Goal: Check status: Check status

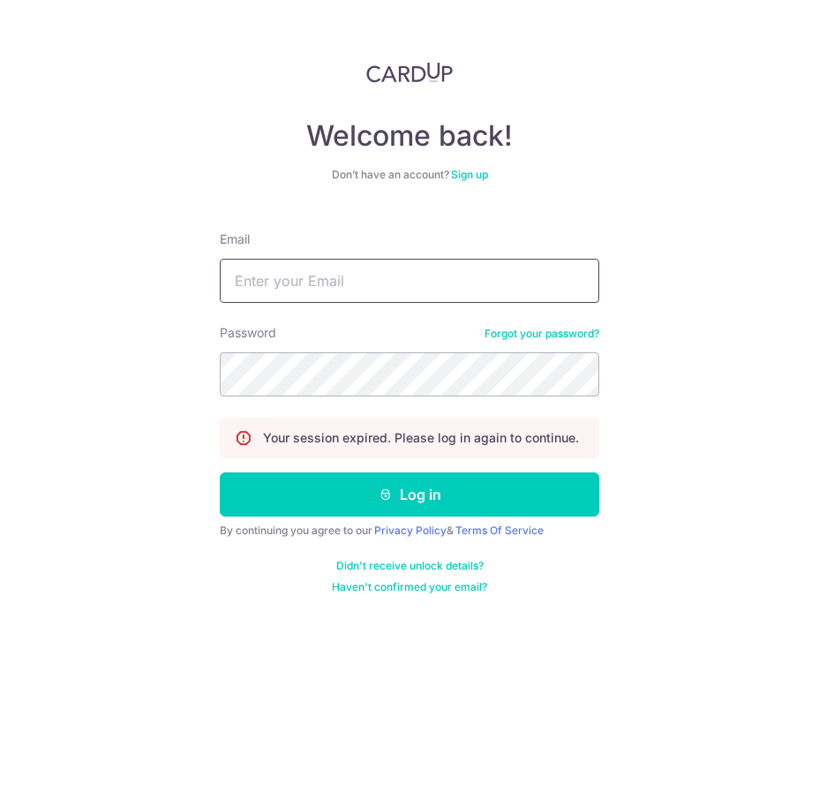
click at [496, 295] on input "Email" at bounding box center [410, 281] width 380 height 44
type input "[EMAIL_ADDRESS][DOMAIN_NAME]"
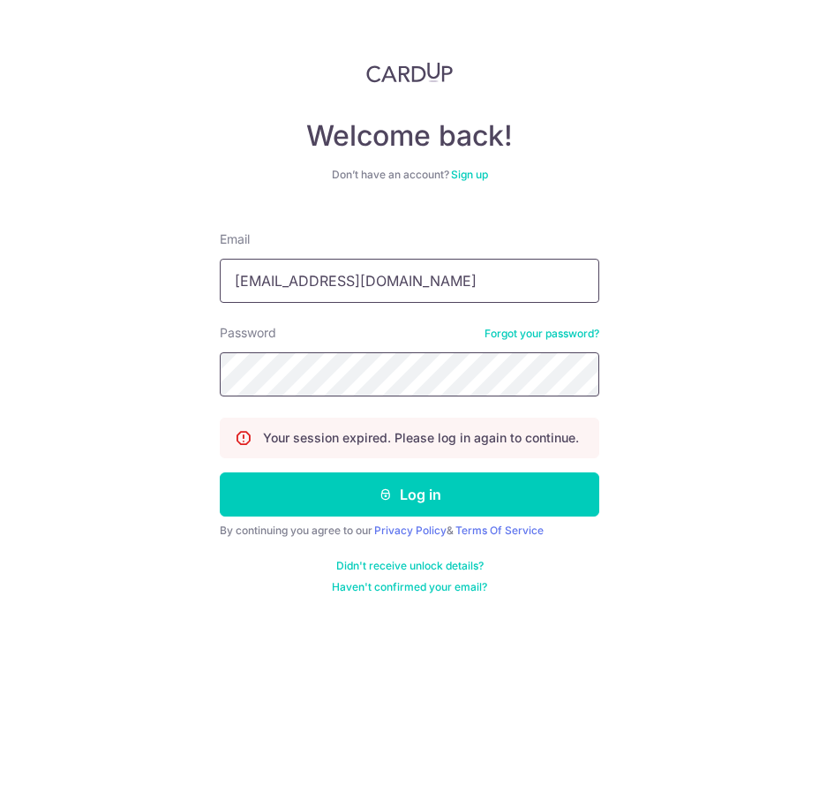
click at [220, 472] on button "Log in" at bounding box center [410, 494] width 380 height 44
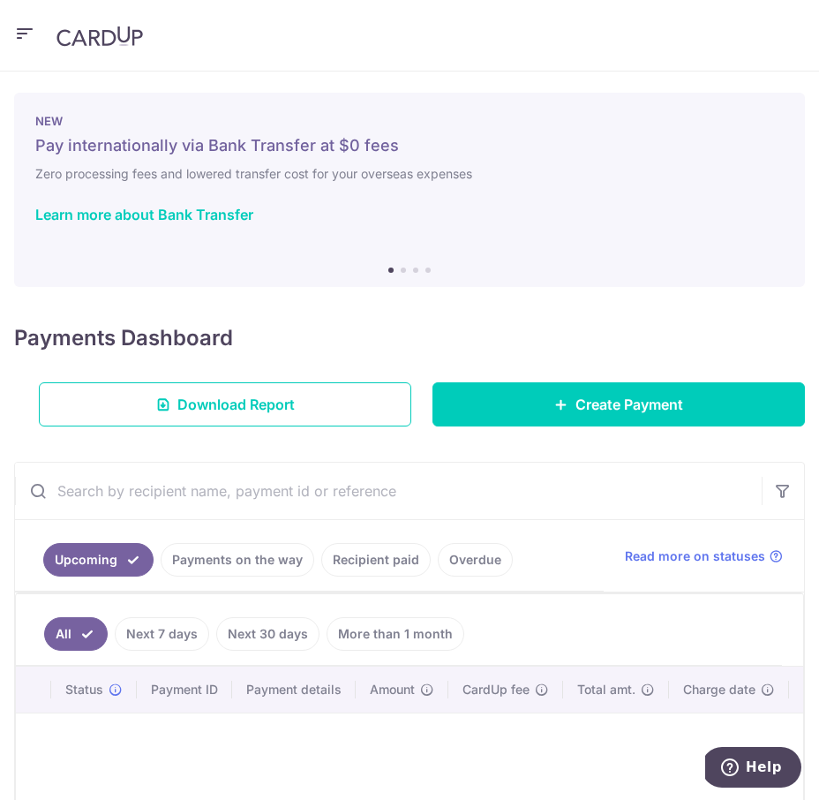
click at [266, 565] on link "Payments on the way" at bounding box center [238, 560] width 154 height 34
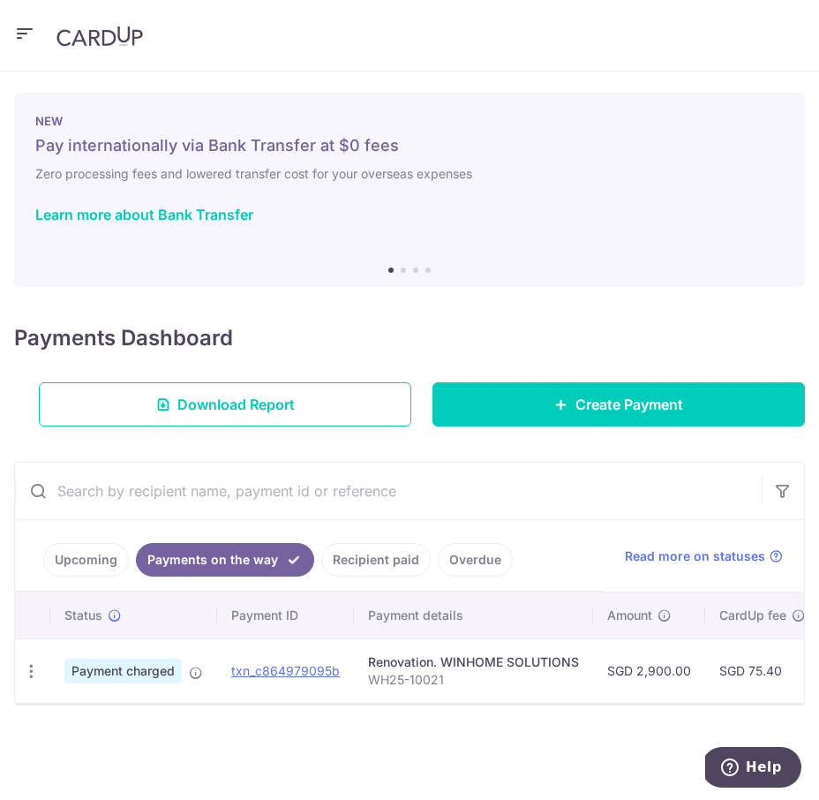
click at [367, 565] on link "Recipient paid" at bounding box center [375, 560] width 109 height 34
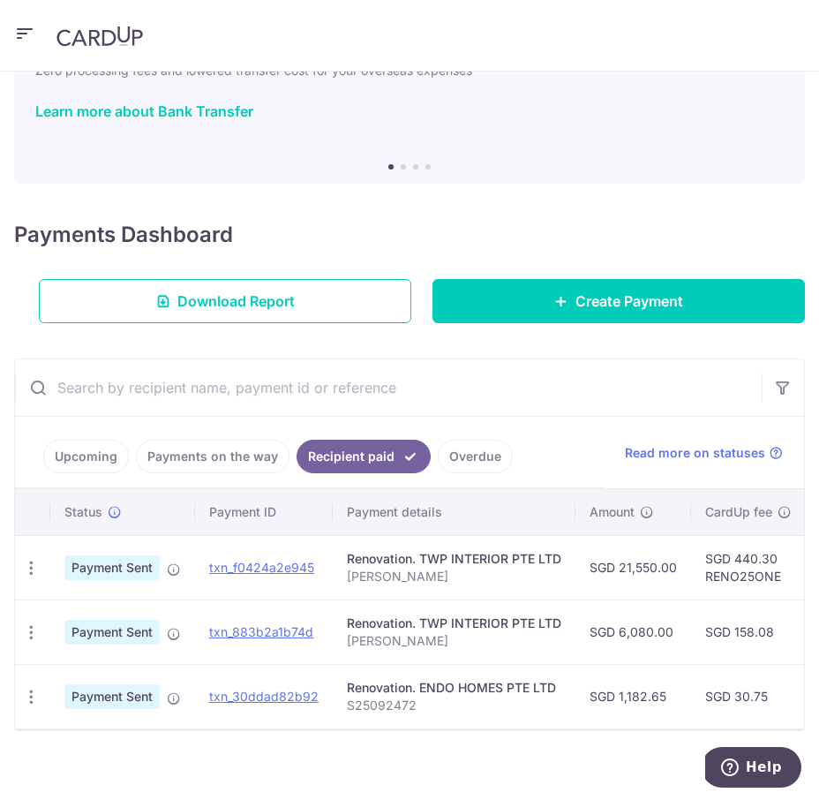
scroll to position [117, 0]
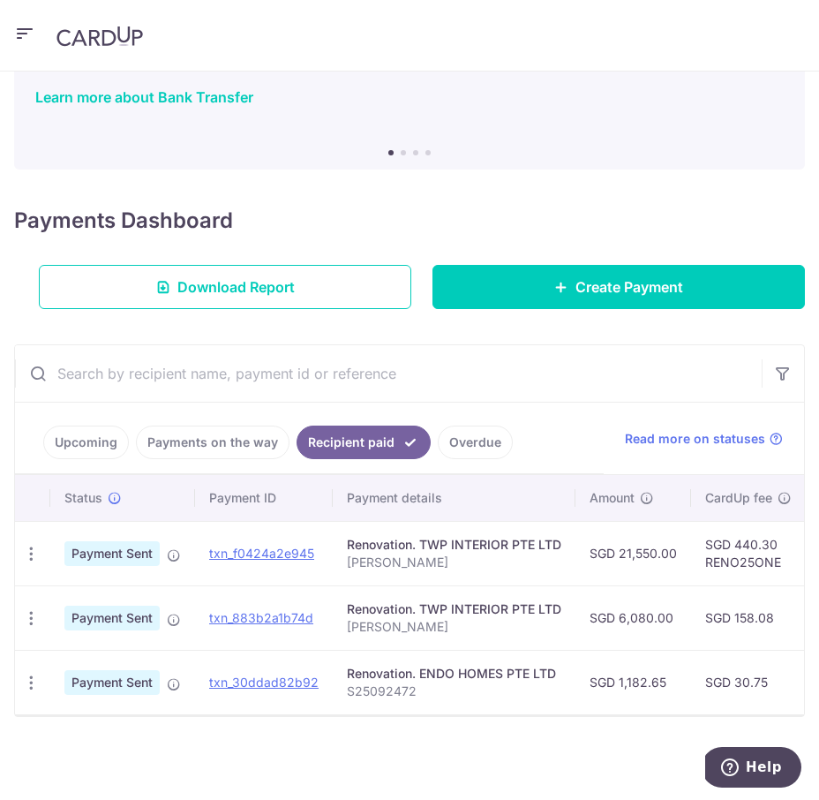
click at [381, 719] on div "× Pause Schedule Pause all future payments in this series Pause just this one p…" at bounding box center [409, 436] width 819 height 728
